Goal: Task Accomplishment & Management: Use online tool/utility

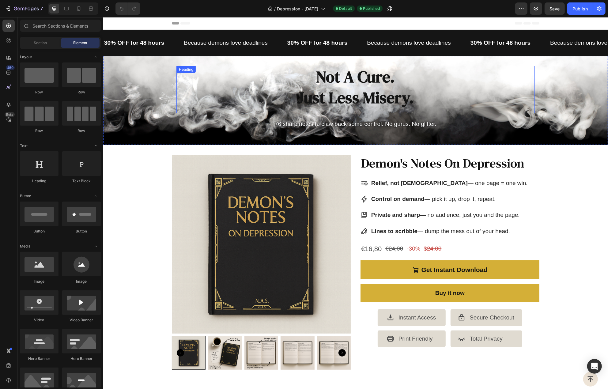
click at [345, 81] on h2 "Not A Cure. Just Less Misery." at bounding box center [355, 87] width 358 height 43
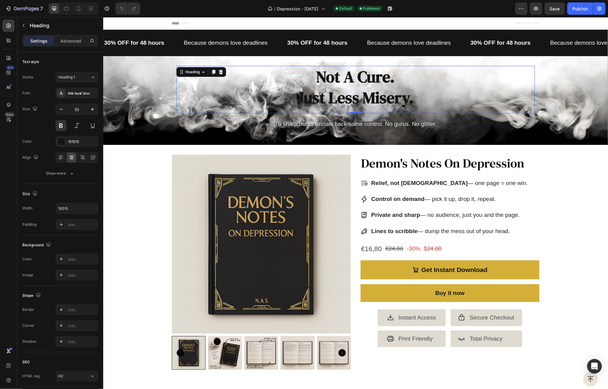
click at [345, 81] on h2 "Not A Cure. Just Less Misery." at bounding box center [355, 87] width 358 height 43
click at [345, 81] on p "Not A Cure. Just Less Misery." at bounding box center [355, 86] width 357 height 41
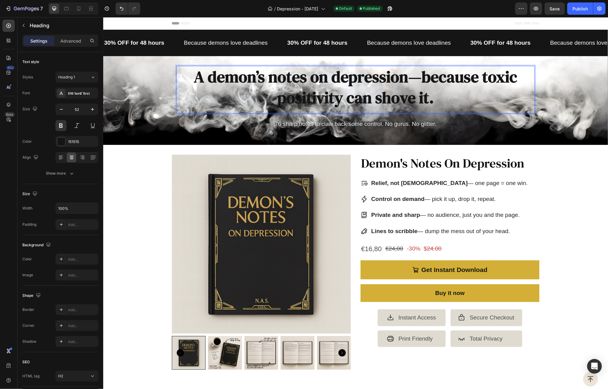
drag, startPoint x: 415, startPoint y: 79, endPoint x: 420, endPoint y: 80, distance: 4.9
click at [415, 80] on p "A demon’s notes on depression—because toxic positivity can shove it." at bounding box center [355, 86] width 357 height 41
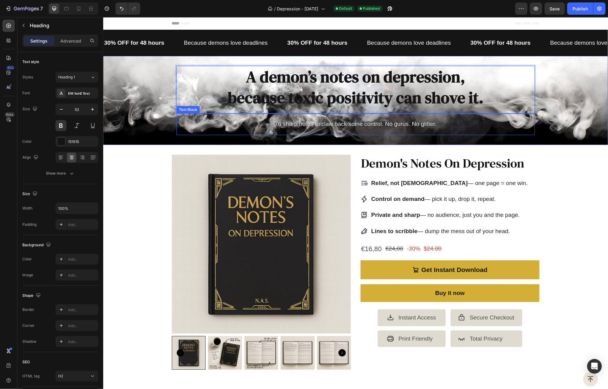
click at [517, 133] on div "76 sharp notes to claw back some control. No gurus. No glitter. Text Block" at bounding box center [355, 123] width 358 height 21
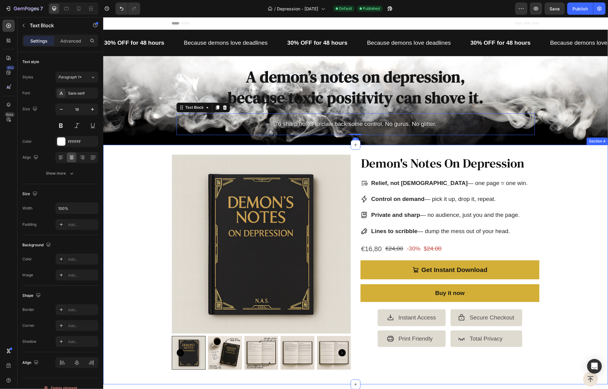
click at [572, 168] on div "Product Images Demon's Notes On Depression Product Title Relief, not sermons — …" at bounding box center [355, 264] width 505 height 220
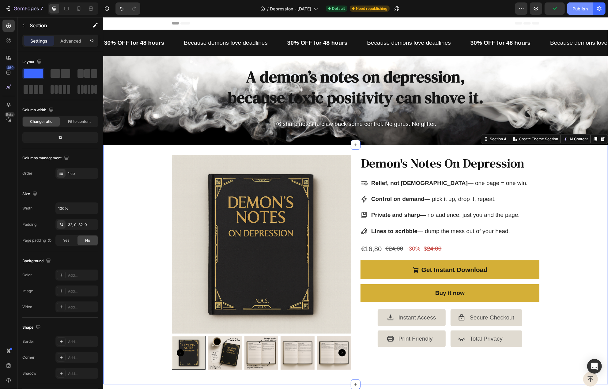
click at [573, 8] on div "Publish" at bounding box center [579, 9] width 15 height 6
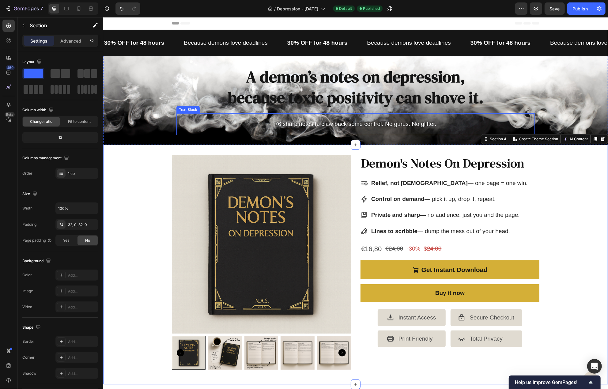
click at [399, 123] on p "76 sharp notes to claw back some control. No gurus. No glitter." at bounding box center [355, 124] width 357 height 10
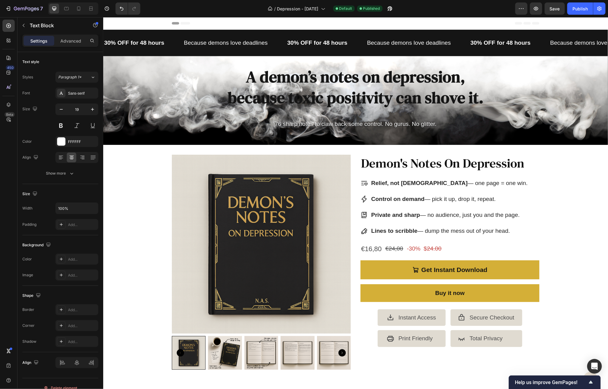
click at [327, 124] on p "76 sharp notes to claw back some control. No gurus. No glitter." at bounding box center [355, 124] width 357 height 10
click at [330, 124] on p "76 sharp notes to claw back some control. No gurus. No glitter." at bounding box center [355, 124] width 357 height 10
drag, startPoint x: 554, startPoint y: 8, endPoint x: 424, endPoint y: 4, distance: 129.9
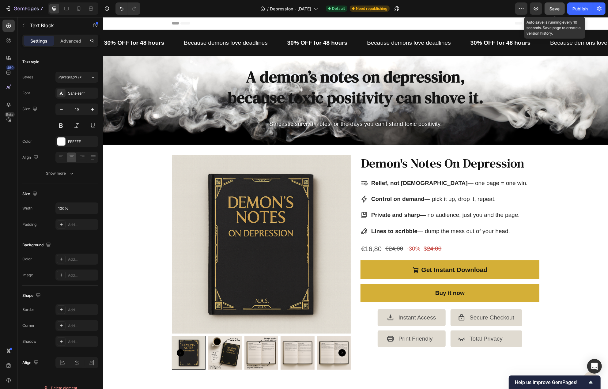
click at [554, 8] on span "Save" at bounding box center [555, 8] width 10 height 5
click at [312, 82] on h2 "A demon’s notes on depression, because toxic positivity can shove it." at bounding box center [355, 87] width 358 height 43
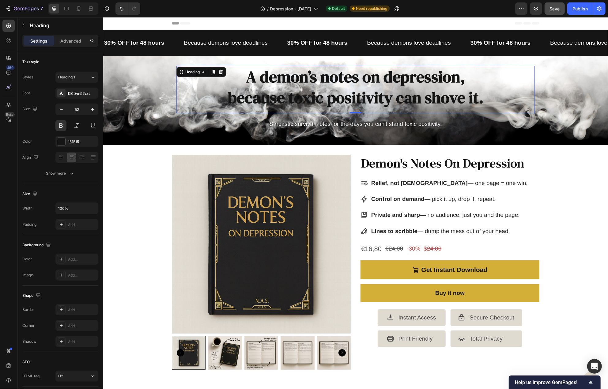
click at [312, 82] on h2 "A demon’s notes on depression, because toxic positivity can shove it." at bounding box center [355, 87] width 358 height 43
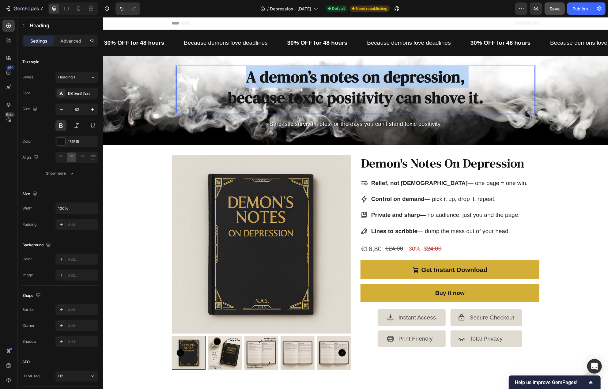
click at [312, 82] on p "A demon’s notes on depression, because toxic positivity can shove it." at bounding box center [355, 86] width 357 height 41
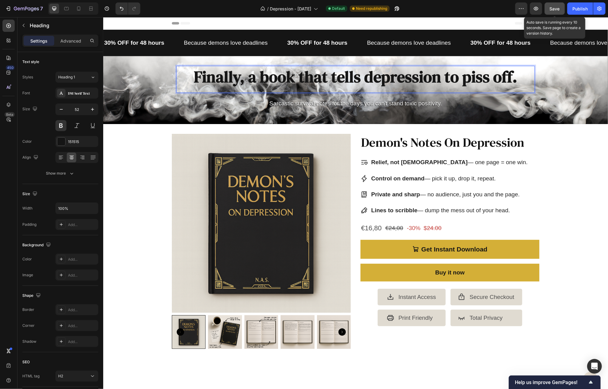
click at [557, 11] on div "Save" at bounding box center [555, 9] width 10 height 6
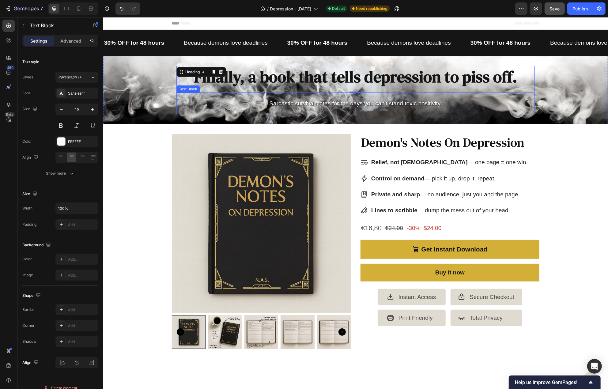
click at [382, 104] on p "Sarcastic survival notes for the days you can't stand toxic positivity." at bounding box center [355, 103] width 357 height 10
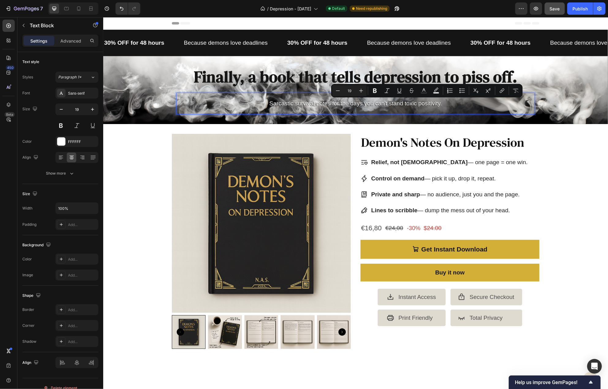
drag, startPoint x: 431, startPoint y: 103, endPoint x: 406, endPoint y: 104, distance: 25.4
click at [406, 104] on p "Sarcastic survival notes for the days you can't stand toxic positivity." at bounding box center [355, 103] width 357 height 10
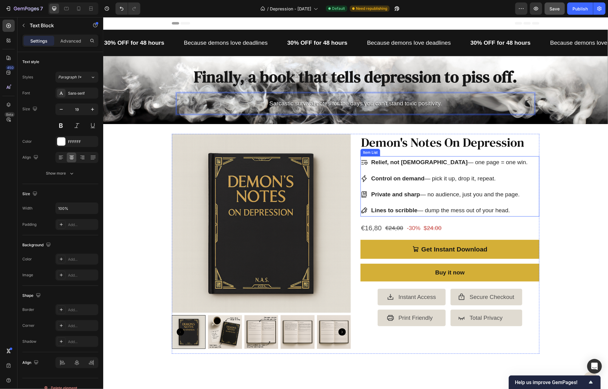
click at [450, 209] on p "Lines to scribble — dump the mess out of your head." at bounding box center [449, 210] width 157 height 10
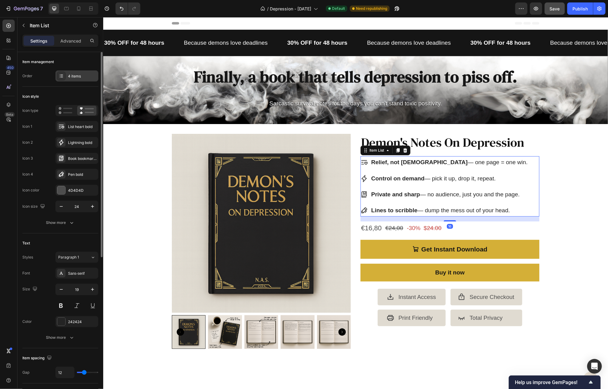
click at [86, 74] on div "4 items" at bounding box center [82, 77] width 29 height 6
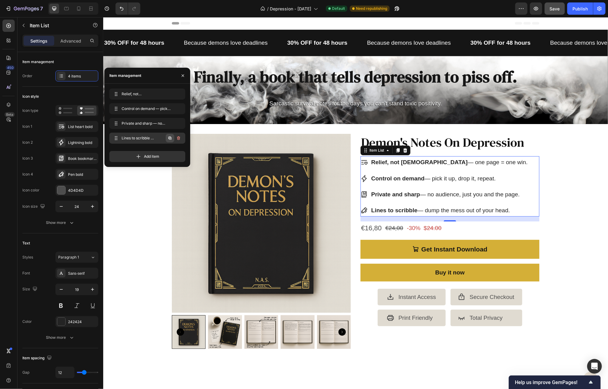
click at [171, 138] on icon "button" at bounding box center [170, 138] width 5 height 5
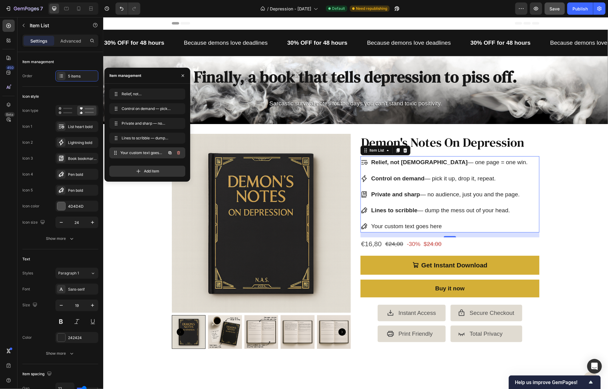
click at [146, 151] on span "Your custom text goes here" at bounding box center [142, 153] width 45 height 6
click at [383, 225] on div "Your custom text goes here" at bounding box center [449, 226] width 158 height 12
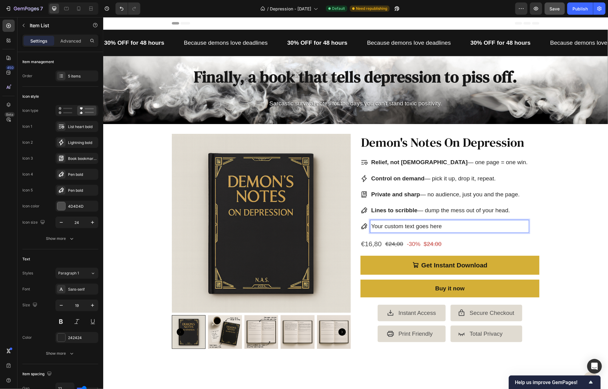
click at [383, 225] on p "Your custom text goes here" at bounding box center [449, 226] width 157 height 10
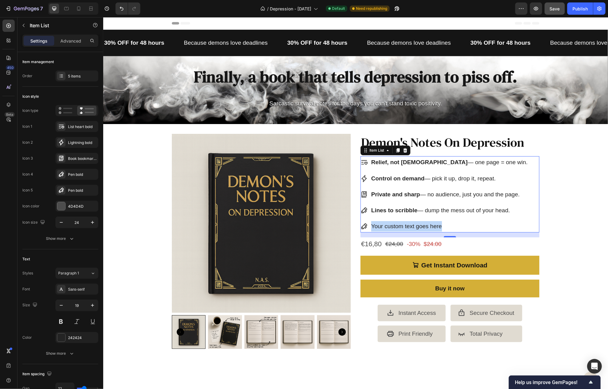
click at [411, 226] on p "Your custom text goes here" at bounding box center [449, 226] width 157 height 10
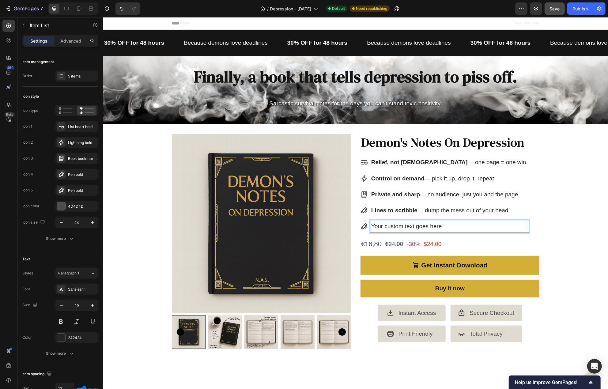
click at [411, 226] on p "Your custom text goes here" at bounding box center [449, 226] width 157 height 10
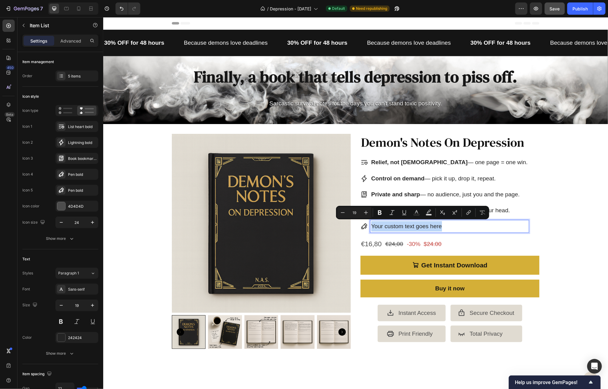
click at [411, 226] on p "Your custom text goes here" at bounding box center [449, 226] width 157 height 10
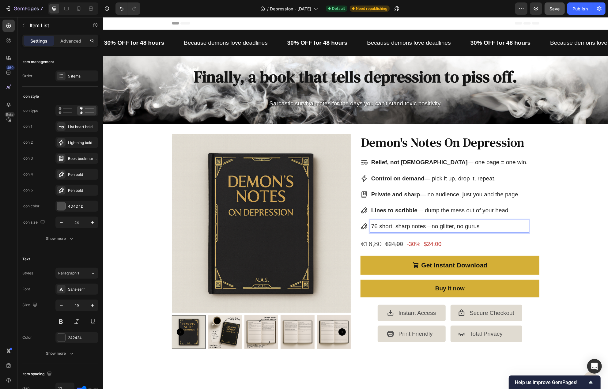
click at [413, 226] on p "76 short, sharp notes—no glitter, no gurus" at bounding box center [449, 226] width 157 height 10
drag, startPoint x: 422, startPoint y: 226, endPoint x: 369, endPoint y: 225, distance: 52.7
click at [371, 225] on p "76 short, sharp notes—no glitter, no gurus" at bounding box center [449, 226] width 157 height 10
click at [463, 229] on p "76 short, sharp notes —no glitter, no gurus" at bounding box center [449, 226] width 157 height 10
click at [431, 226] on p "76 short, sharp notes —no glitter, no gurus" at bounding box center [449, 226] width 157 height 10
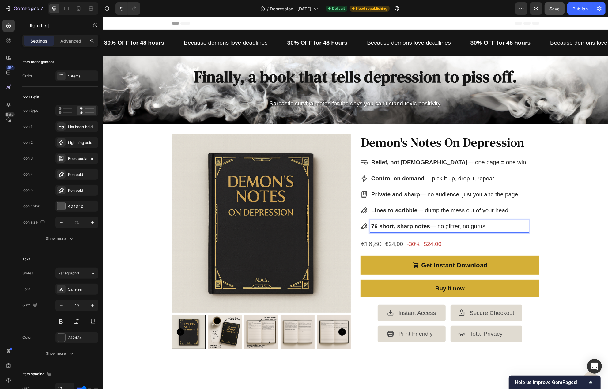
click at [428, 227] on p "76 short, sharp notes — no glitter, no gurus" at bounding box center [449, 226] width 157 height 10
click at [477, 209] on p "Lines to scribble — dump the mess out of your head." at bounding box center [449, 210] width 157 height 10
click at [364, 225] on icon at bounding box center [364, 226] width 6 height 6
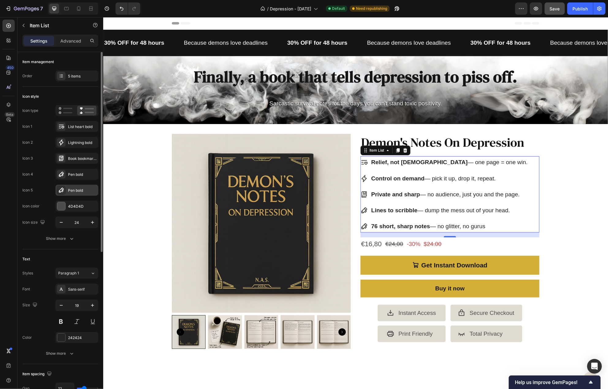
click at [73, 193] on div "Pen bold" at bounding box center [82, 191] width 29 height 6
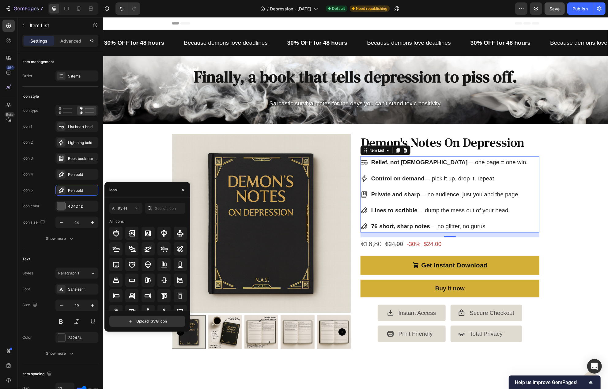
click at [153, 208] on div at bounding box center [150, 208] width 10 height 11
click at [161, 208] on input "text" at bounding box center [165, 208] width 40 height 11
click at [160, 264] on icon at bounding box center [163, 264] width 7 height 7
click at [167, 206] on input "note" at bounding box center [165, 208] width 40 height 11
click at [167, 205] on input "note" at bounding box center [165, 208] width 40 height 11
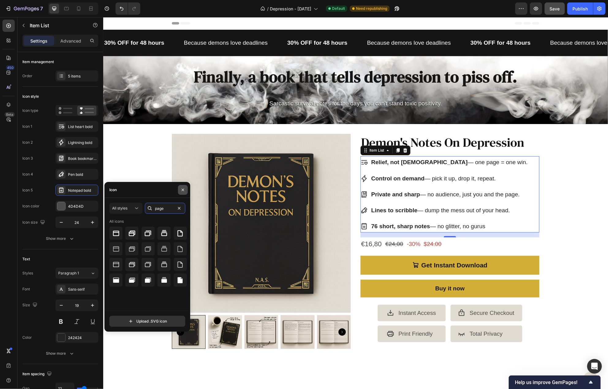
type input "page"
click at [181, 192] on icon "button" at bounding box center [182, 189] width 5 height 5
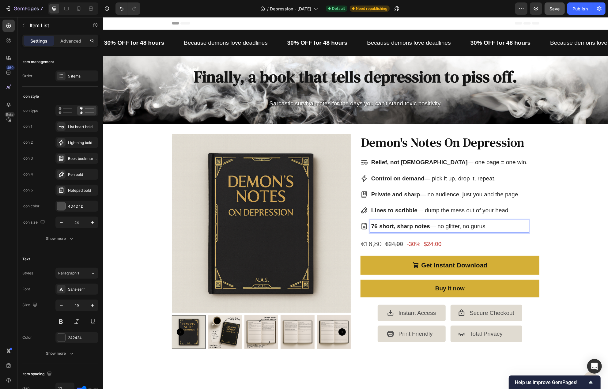
click at [526, 214] on div "Relief, not sermons — one page = one win. Control on demand — pick it up, drop …" at bounding box center [449, 194] width 179 height 76
click at [491, 224] on p "76 short, sharp notes — no glitter, no gurus" at bounding box center [449, 226] width 157 height 10
click at [492, 223] on p "76 short, sharp notes — no glitter, no gurus" at bounding box center [449, 226] width 157 height 10
click at [494, 213] on p "Lines to scribble — dump the mess out of your head." at bounding box center [449, 210] width 157 height 10
click at [497, 222] on p "76 short, sharp notes — no glitter, no gurus" at bounding box center [449, 226] width 157 height 10
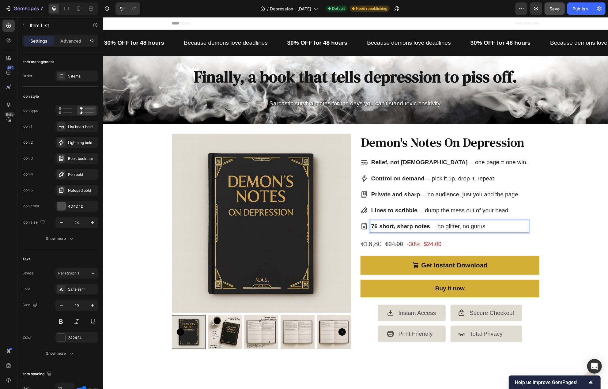
click at [469, 224] on p "76 short, sharp notes — no glitter, no gurus" at bounding box center [449, 226] width 157 height 10
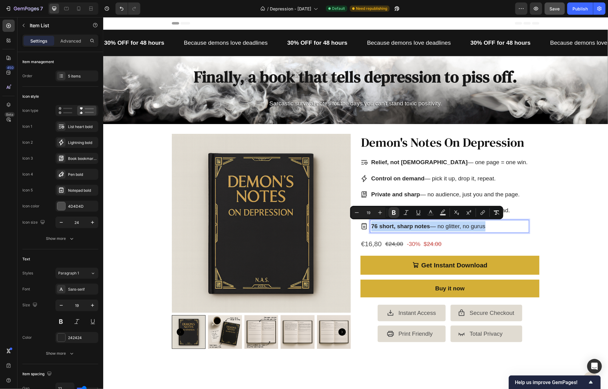
copy p "76 short, sharp notes — no glitter, no gurus"
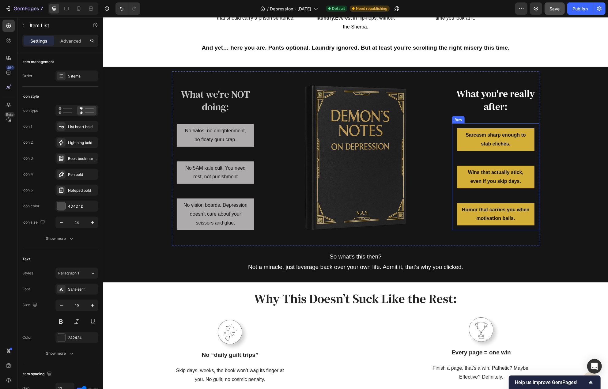
type input "16"
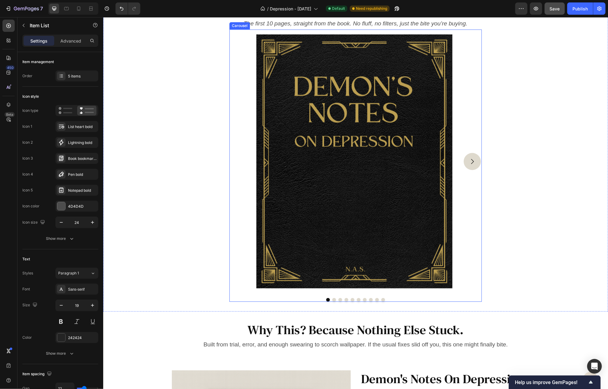
scroll to position [1470, 0]
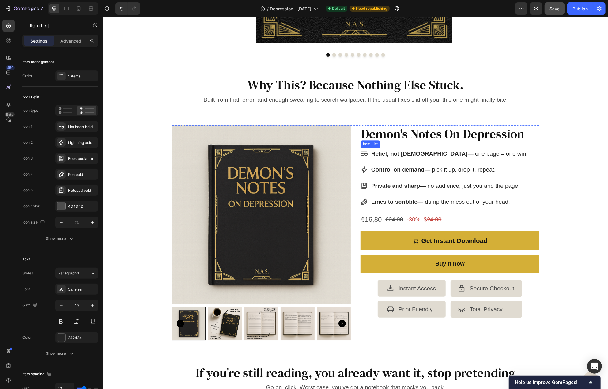
click at [452, 199] on p "Lines to scribble — dump the mess out of your head." at bounding box center [449, 201] width 157 height 10
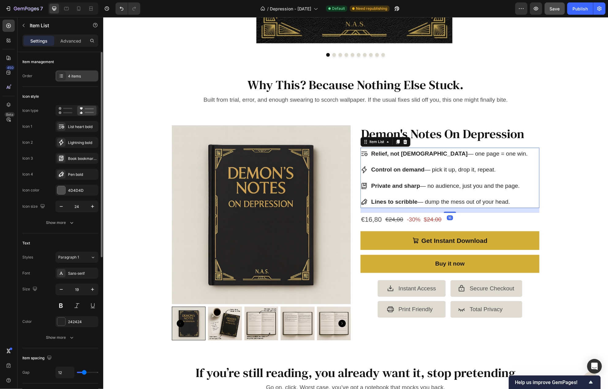
click at [78, 74] on div "4 items" at bounding box center [82, 77] width 29 height 6
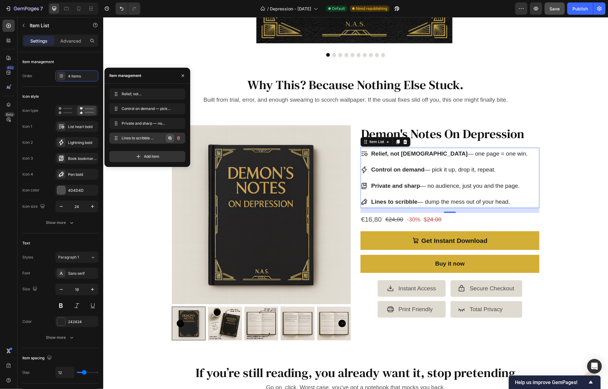
click at [171, 137] on icon "button" at bounding box center [169, 138] width 3 height 3
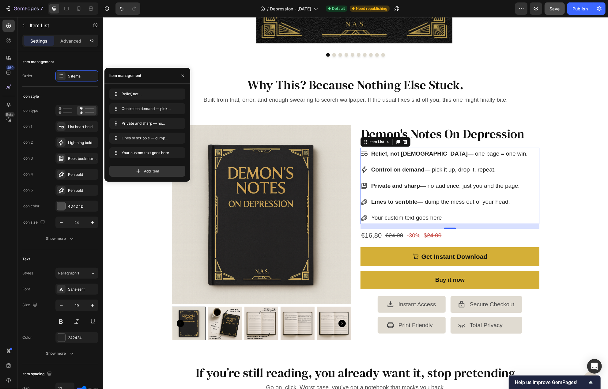
click at [388, 215] on div "Your custom text goes here" at bounding box center [449, 217] width 158 height 12
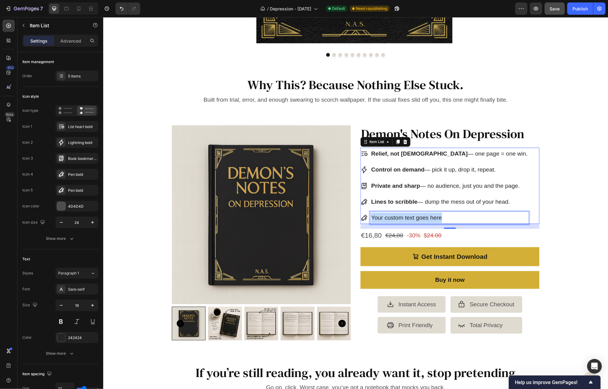
click at [388, 215] on p "Your custom text goes here" at bounding box center [449, 217] width 157 height 10
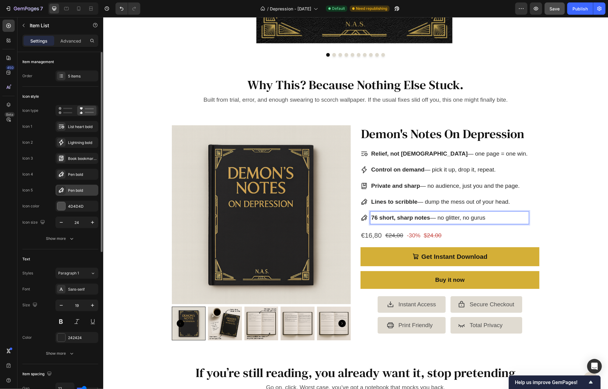
click at [73, 188] on div "Pen bold" at bounding box center [82, 191] width 29 height 6
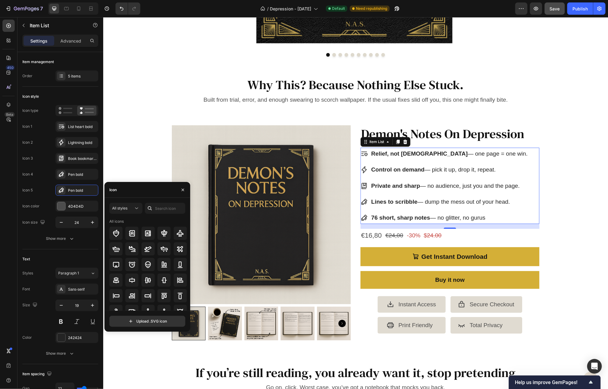
click at [153, 206] on div at bounding box center [150, 208] width 10 height 11
click at [158, 206] on input "text" at bounding box center [165, 208] width 40 height 11
type input "note"
click at [159, 262] on div at bounding box center [163, 264] width 13 height 13
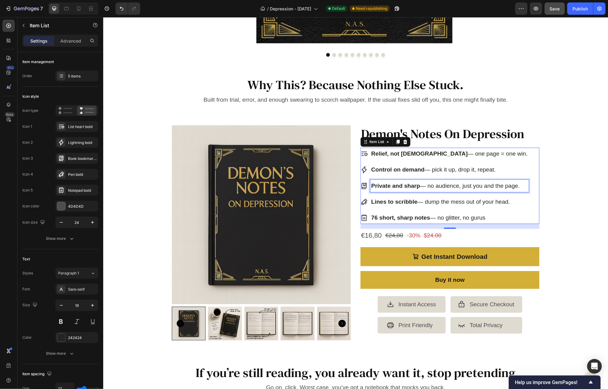
click at [503, 121] on div "Product Images Demon's Notes On Depression Product Title Relief, not sermons — …" at bounding box center [355, 235] width 505 height 240
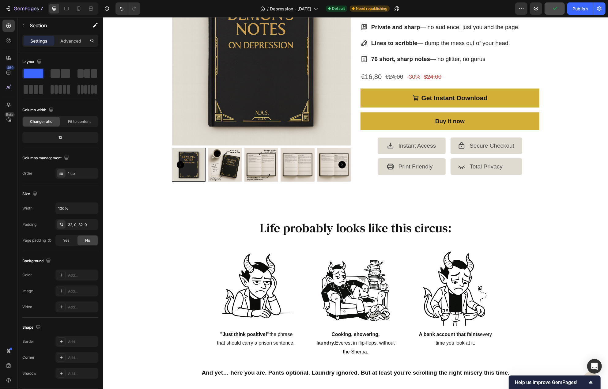
scroll to position [27, 0]
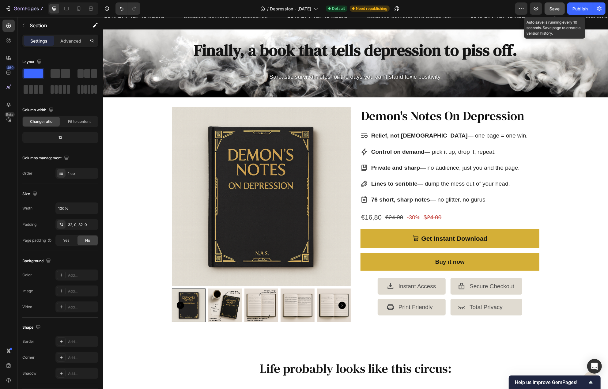
click at [558, 11] on div "Save" at bounding box center [555, 9] width 10 height 6
click at [15, 7] on icon "button" at bounding box center [15, 9] width 3 height 4
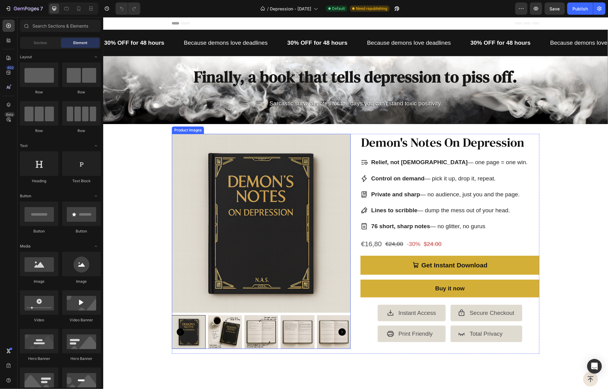
click at [322, 171] on img at bounding box center [261, 223] width 179 height 179
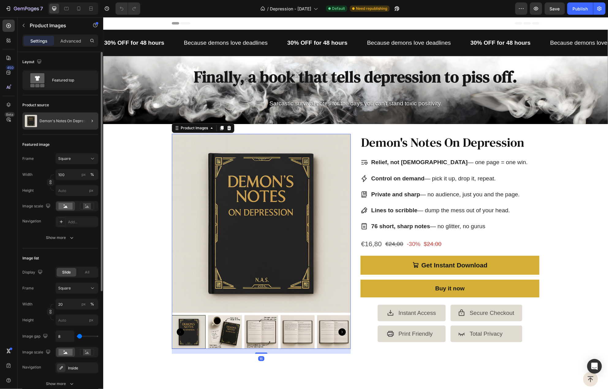
click at [86, 121] on div at bounding box center [89, 120] width 17 height 17
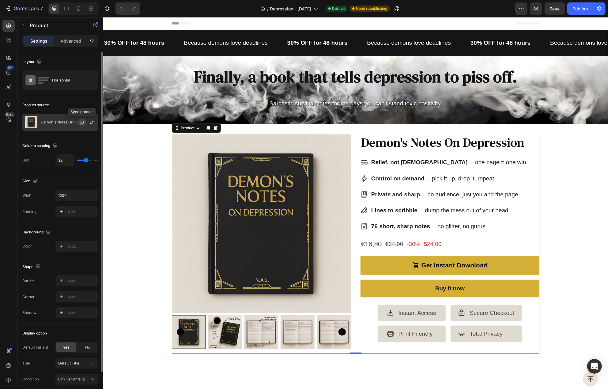
click at [84, 120] on icon "button" at bounding box center [82, 122] width 5 height 5
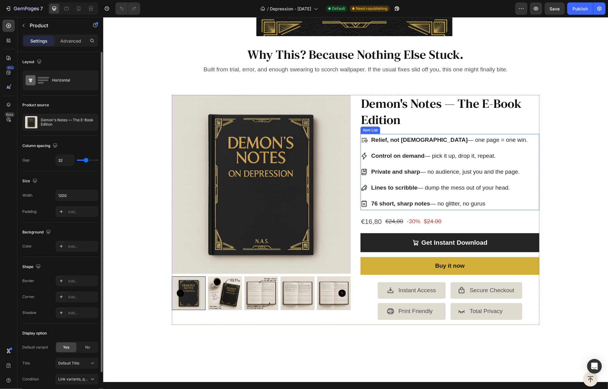
scroll to position [1195, 0]
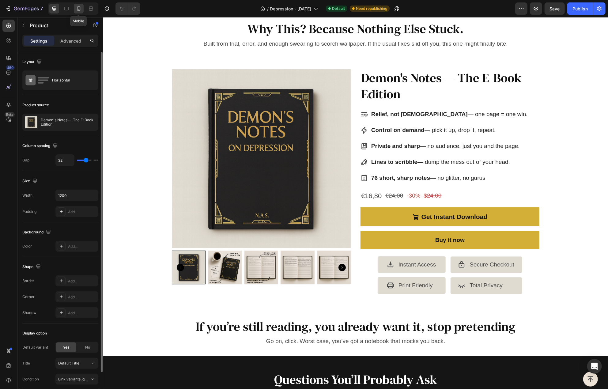
click at [80, 6] on icon at bounding box center [79, 9] width 6 height 6
type input "16"
type input "100%"
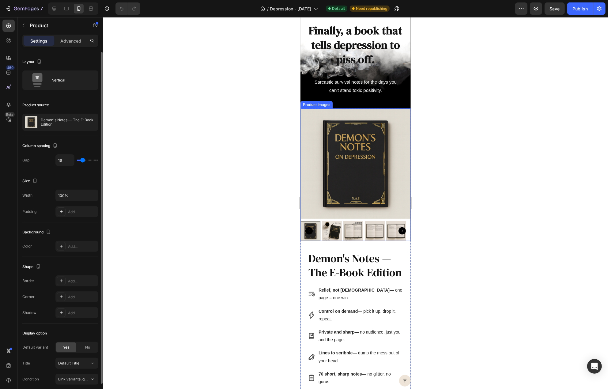
scroll to position [61, 0]
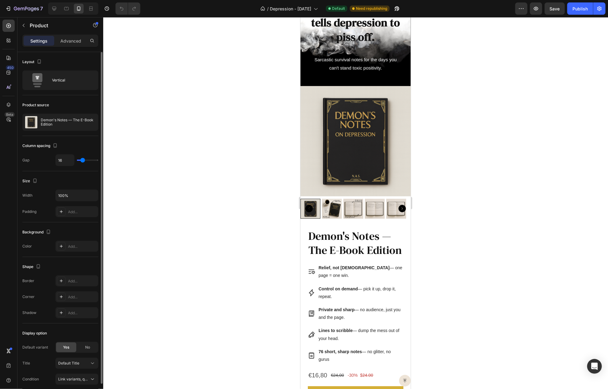
click at [371, 219] on div "Product Images Demon's Notes — The E-Book Edition Product Title Relief, not ser…" at bounding box center [355, 285] width 110 height 398
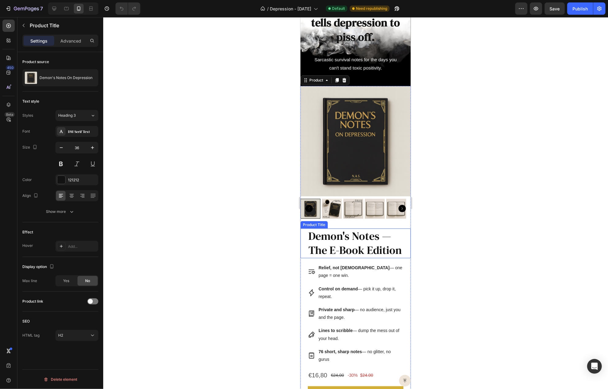
click at [373, 228] on h2 "Demon's Notes — The E-Book Edition" at bounding box center [356, 243] width 96 height 30
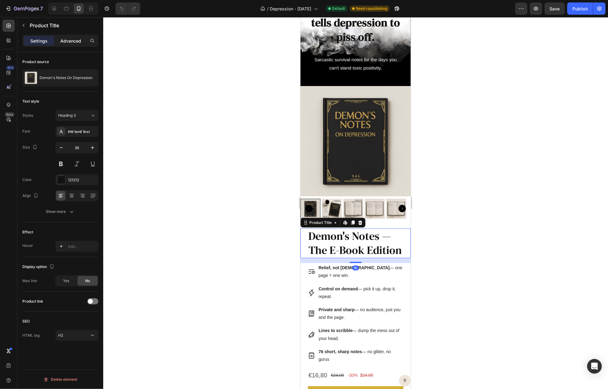
click at [75, 44] on div "Advanced" at bounding box center [70, 41] width 31 height 10
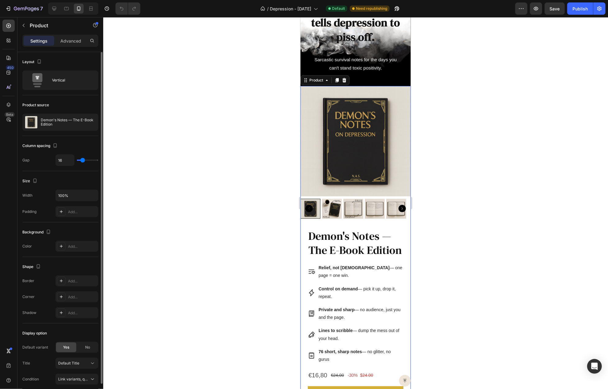
click at [384, 220] on div "Product Images Demon's Notes — The E-Book Edition Product Title Relief, not ser…" at bounding box center [355, 285] width 110 height 398
click at [75, 43] on p "Advanced" at bounding box center [70, 41] width 21 height 6
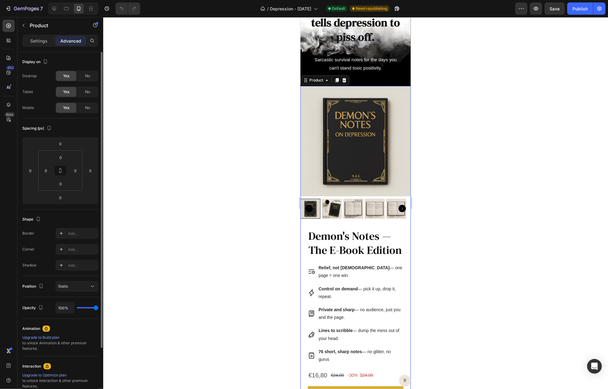
click at [349, 219] on div "Product Images Demon's Notes — The E-Book Edition Product Title Relief, not ser…" at bounding box center [355, 285] width 110 height 398
click at [323, 229] on h2 "Demon's Notes — The E-Book Edition" at bounding box center [356, 243] width 96 height 30
click at [376, 219] on div "Product Images Demon's Notes — The E-Book Edition Product Title Relief, not ser…" at bounding box center [355, 285] width 110 height 398
click at [375, 179] on img at bounding box center [355, 141] width 110 height 110
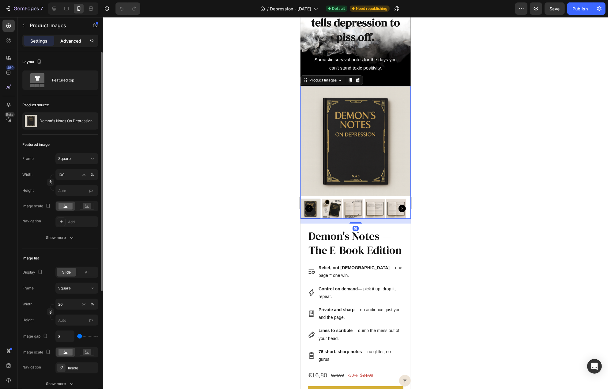
click at [74, 38] on p "Advanced" at bounding box center [70, 41] width 21 height 6
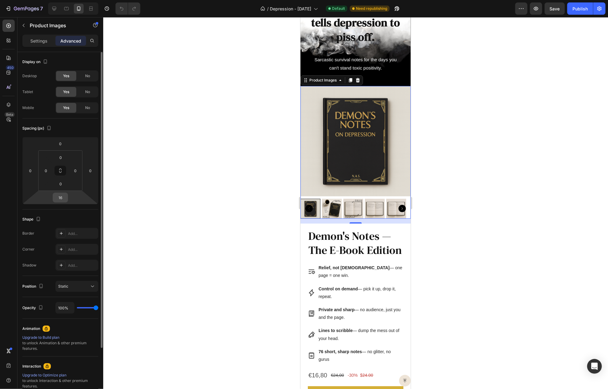
click at [62, 199] on input "16" at bounding box center [60, 197] width 12 height 9
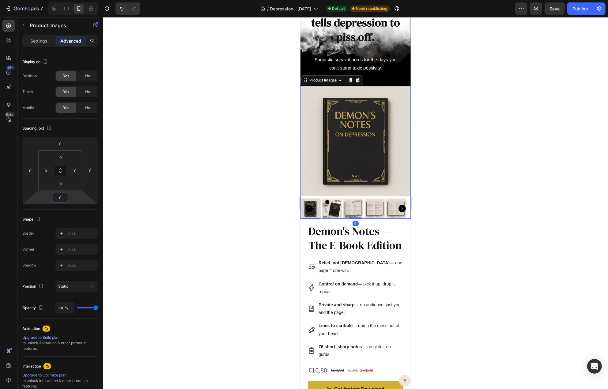
type input "0"
click at [255, 166] on div at bounding box center [355, 203] width 505 height 372
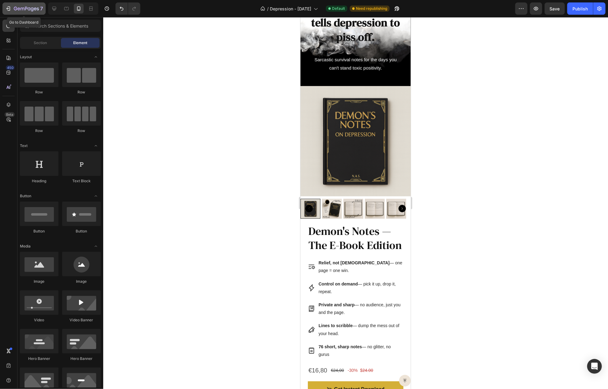
click at [10, 9] on icon "button" at bounding box center [9, 8] width 3 height 4
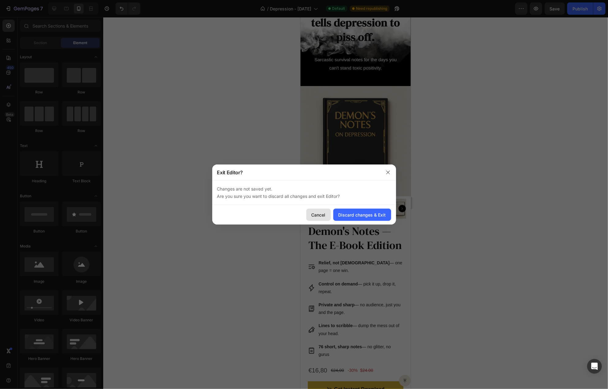
click at [316, 216] on div "Cancel" at bounding box center [318, 215] width 14 height 6
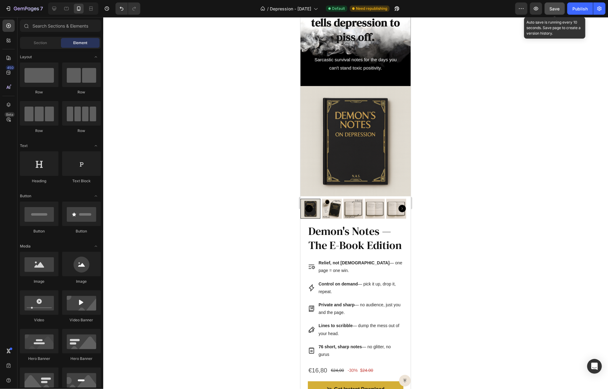
click at [551, 7] on span "Save" at bounding box center [555, 8] width 10 height 5
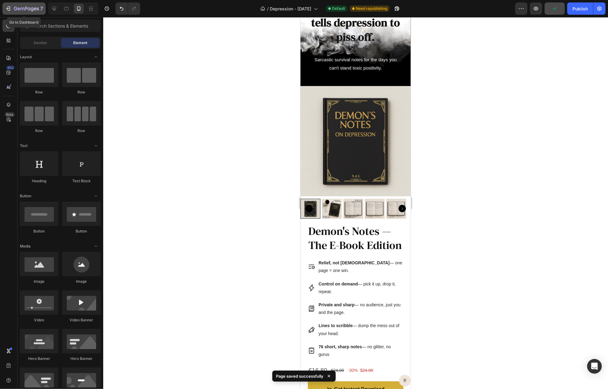
click at [28, 8] on icon "button" at bounding box center [26, 8] width 25 height 5
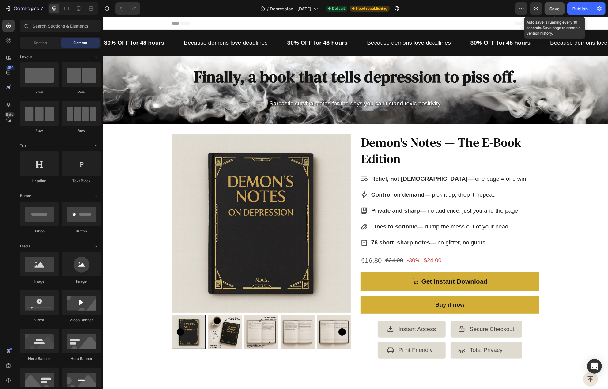
click at [551, 5] on button "Save" at bounding box center [555, 8] width 20 height 12
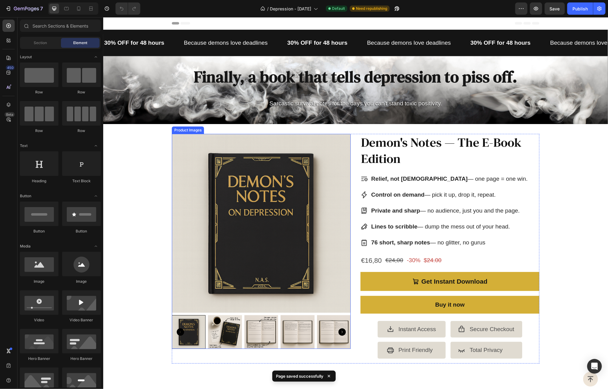
click at [196, 160] on img at bounding box center [261, 223] width 179 height 179
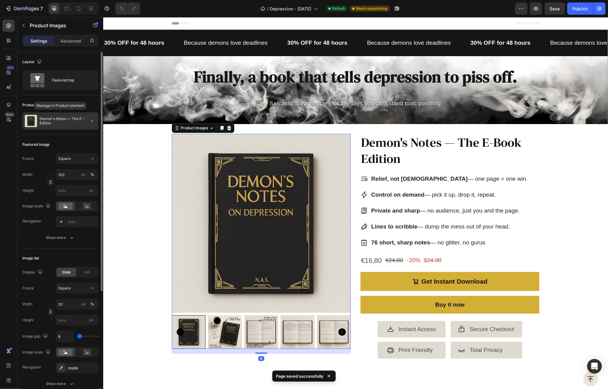
click at [77, 122] on p "Demon's Notes — The E-Book Edition" at bounding box center [68, 121] width 56 height 9
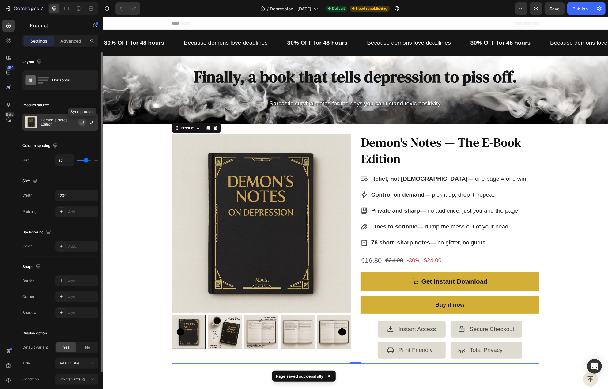
click at [83, 123] on icon "button" at bounding box center [82, 122] width 5 height 5
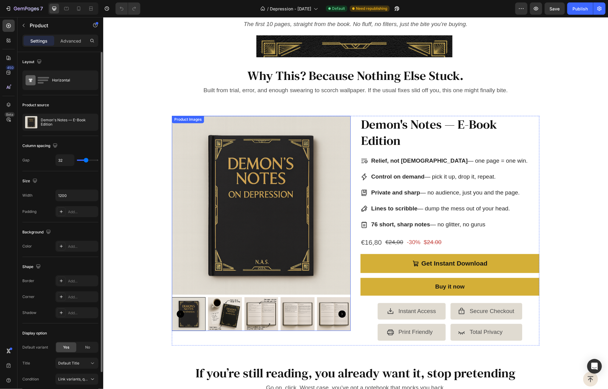
scroll to position [1094, 0]
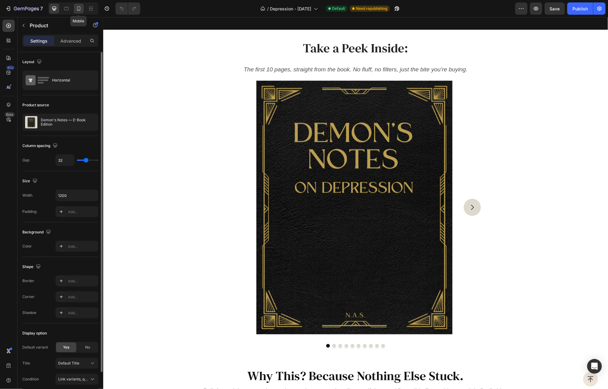
click at [82, 9] on div at bounding box center [79, 9] width 10 height 10
type input "16"
type input "100%"
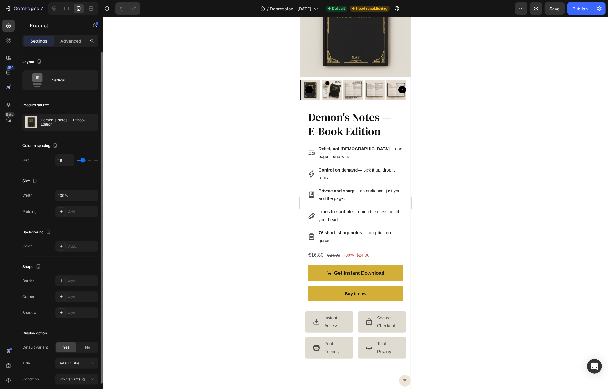
scroll to position [1991, 0]
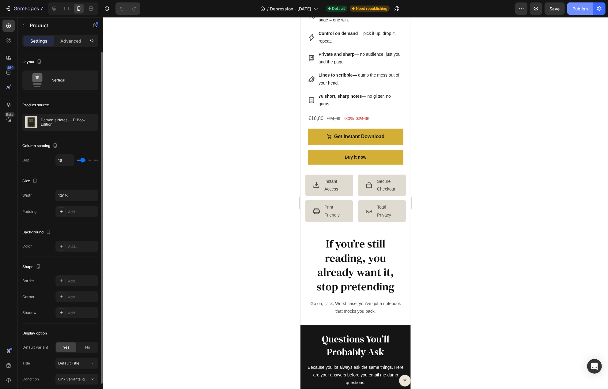
click at [574, 5] on button "Publish" at bounding box center [580, 8] width 26 height 12
click at [575, 8] on div "Publish" at bounding box center [579, 9] width 15 height 6
